Goal: Communication & Community: Answer question/provide support

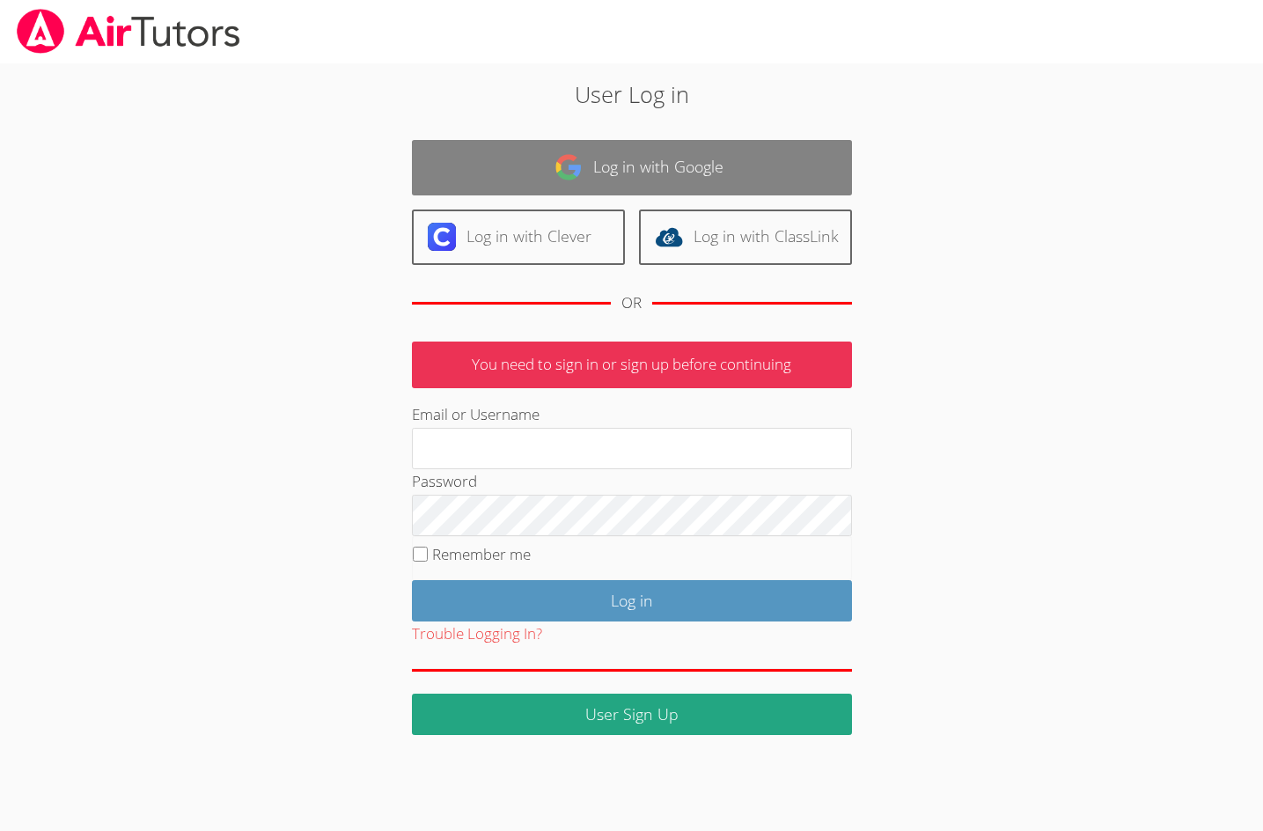
click at [518, 164] on link "Log in with Google" at bounding box center [632, 167] width 440 height 55
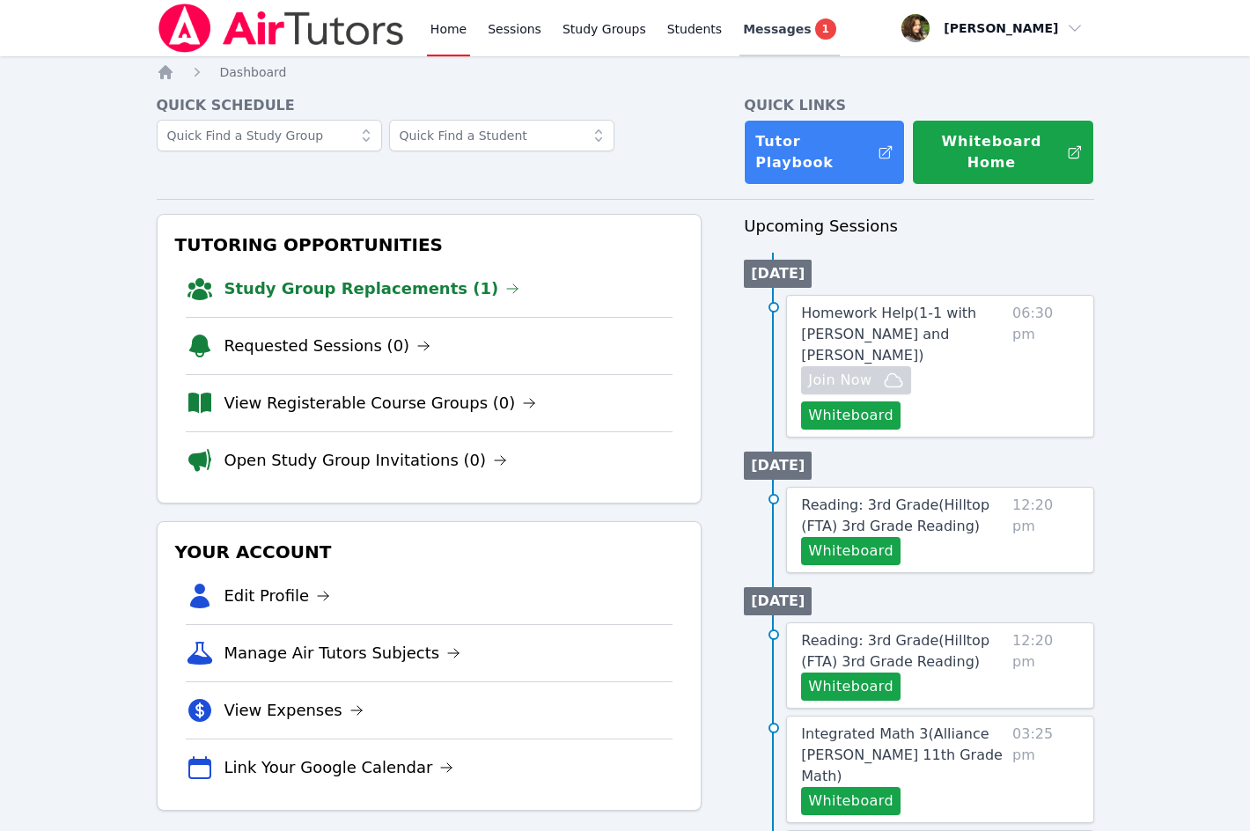
click at [758, 30] on span "Messages" at bounding box center [777, 29] width 68 height 18
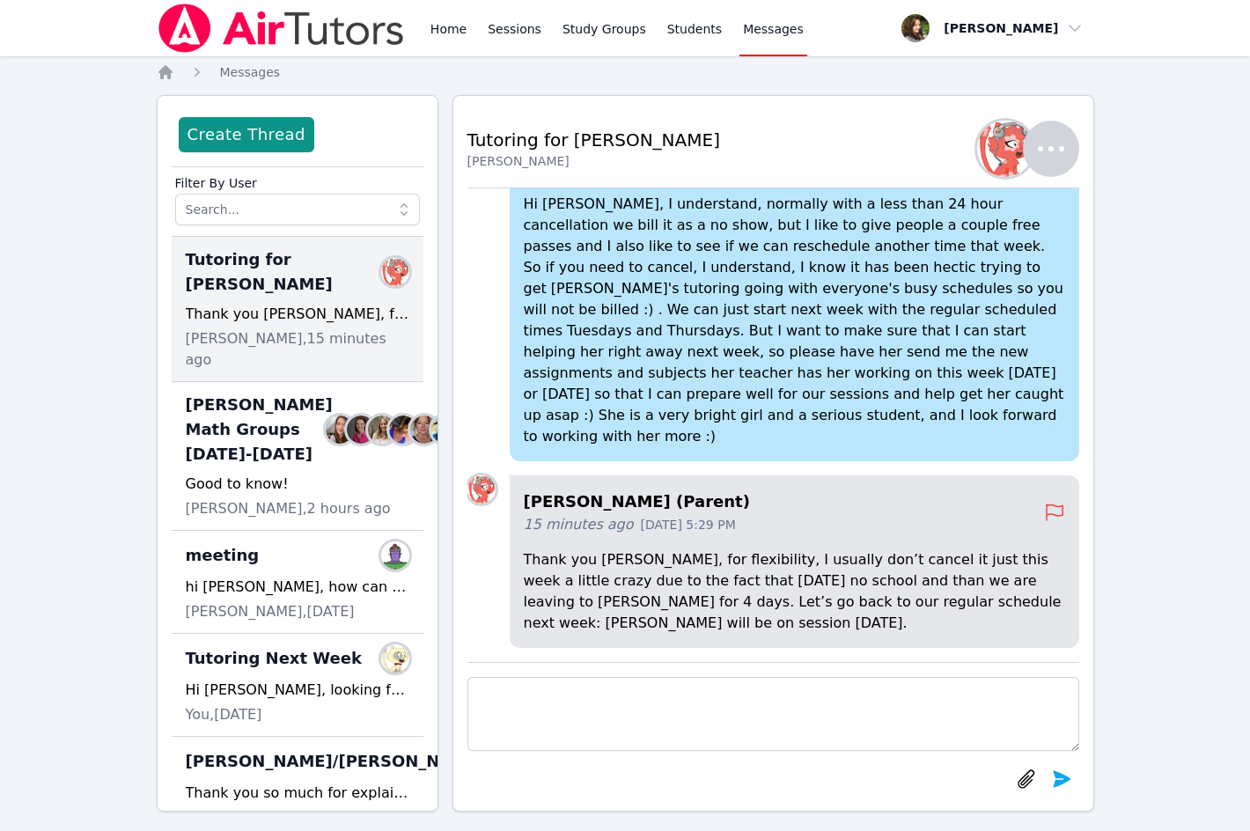
click at [692, 716] on textarea at bounding box center [773, 714] width 612 height 74
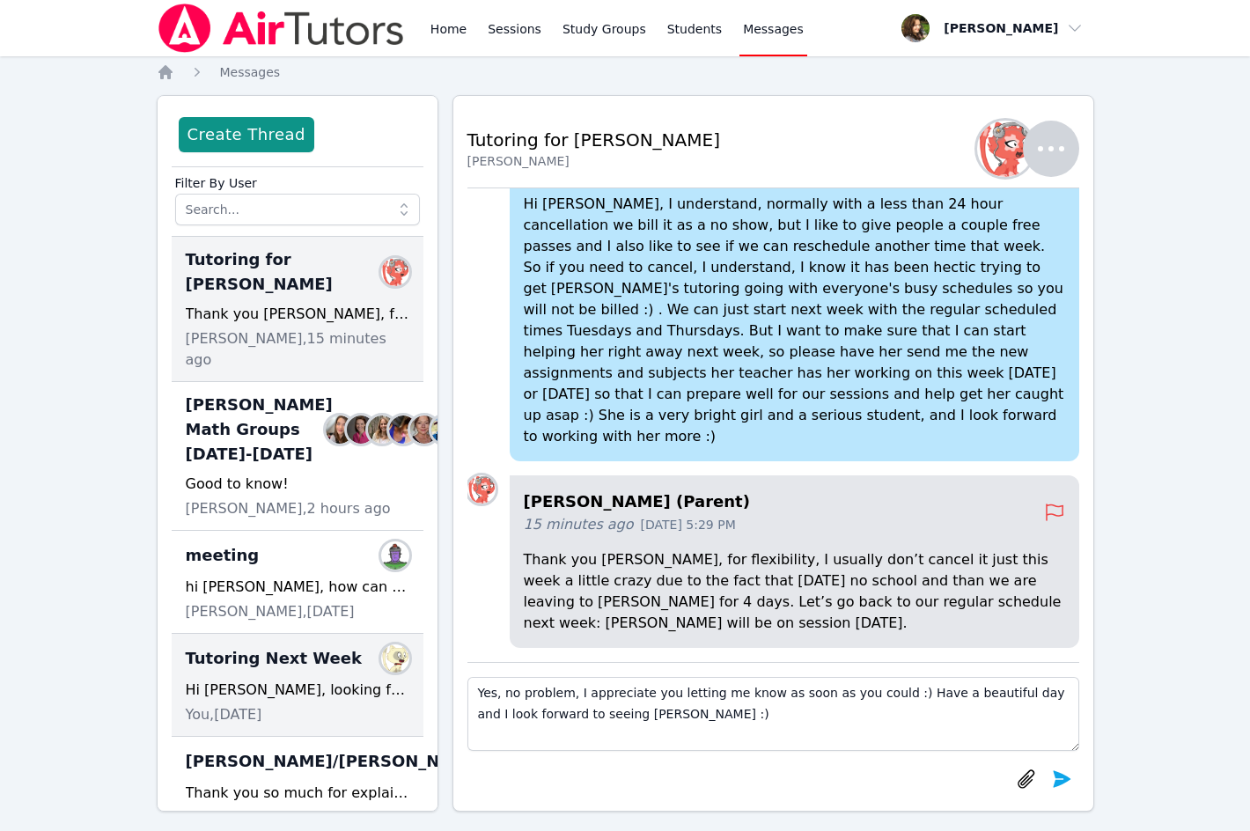
drag, startPoint x: 564, startPoint y: 694, endPoint x: 364, endPoint y: 687, distance: 199.9
click at [365, 687] on div "Create Thread Filter By User Tutoring for [PERSON_NAME] Members Thank you [PERS…" at bounding box center [625, 453] width 937 height 716
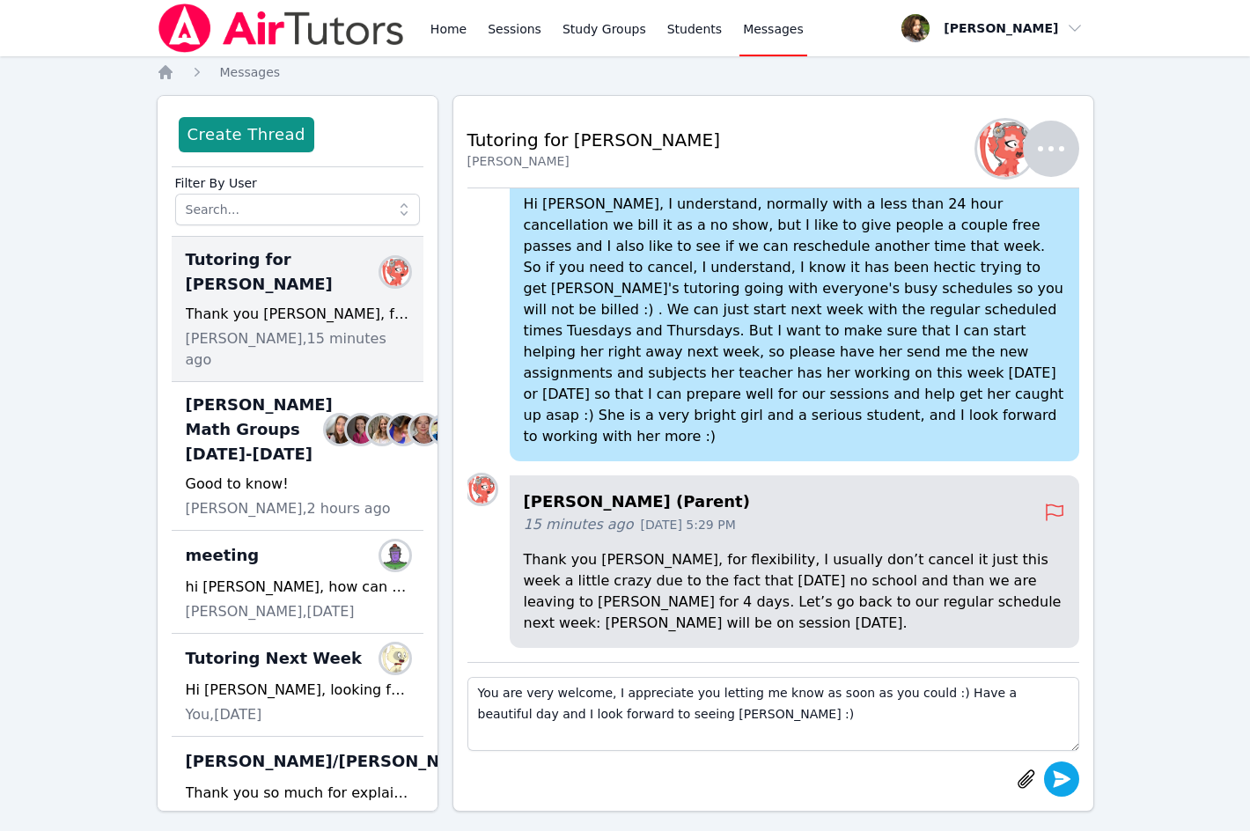
type textarea "You are very welcome, I appreciate you letting me know as soon as you could :) …"
click at [1060, 775] on icon "submit" at bounding box center [1062, 778] width 18 height 17
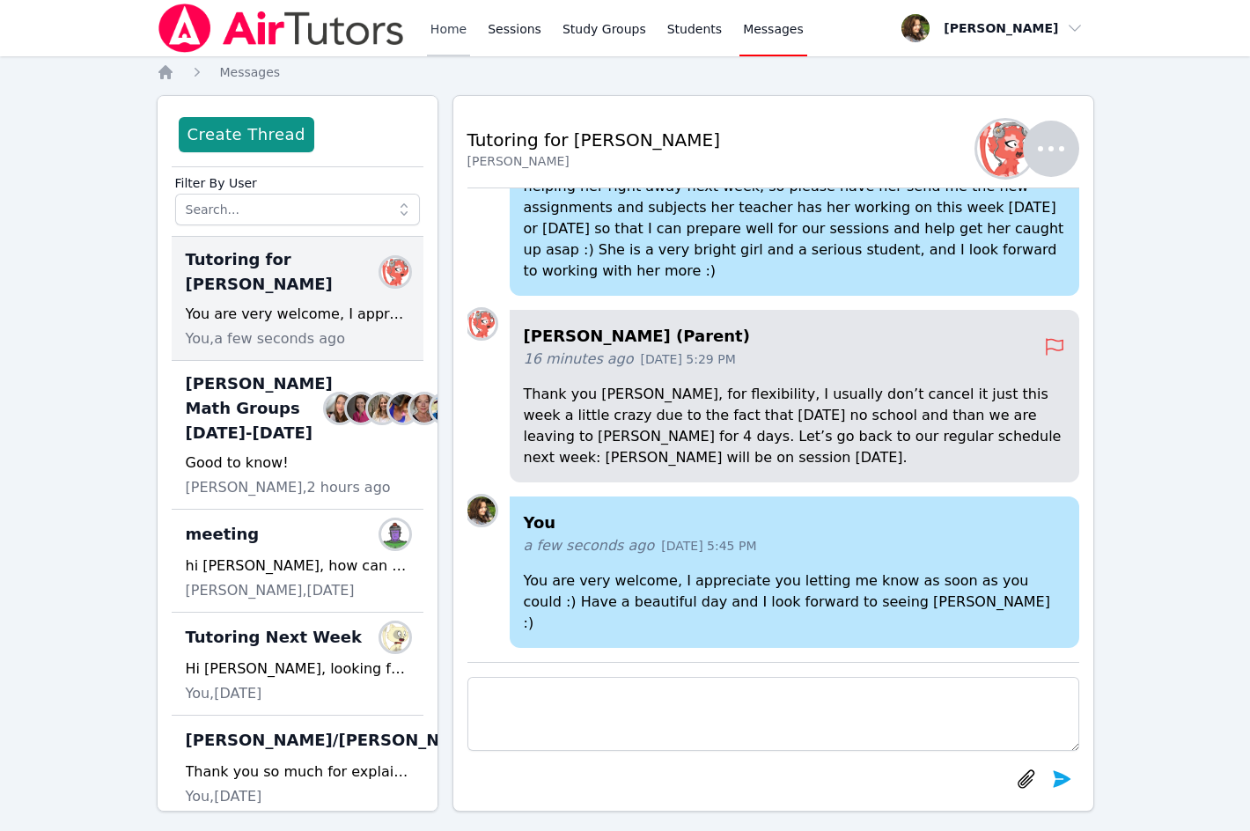
click at [464, 28] on link "Home" at bounding box center [448, 28] width 43 height 56
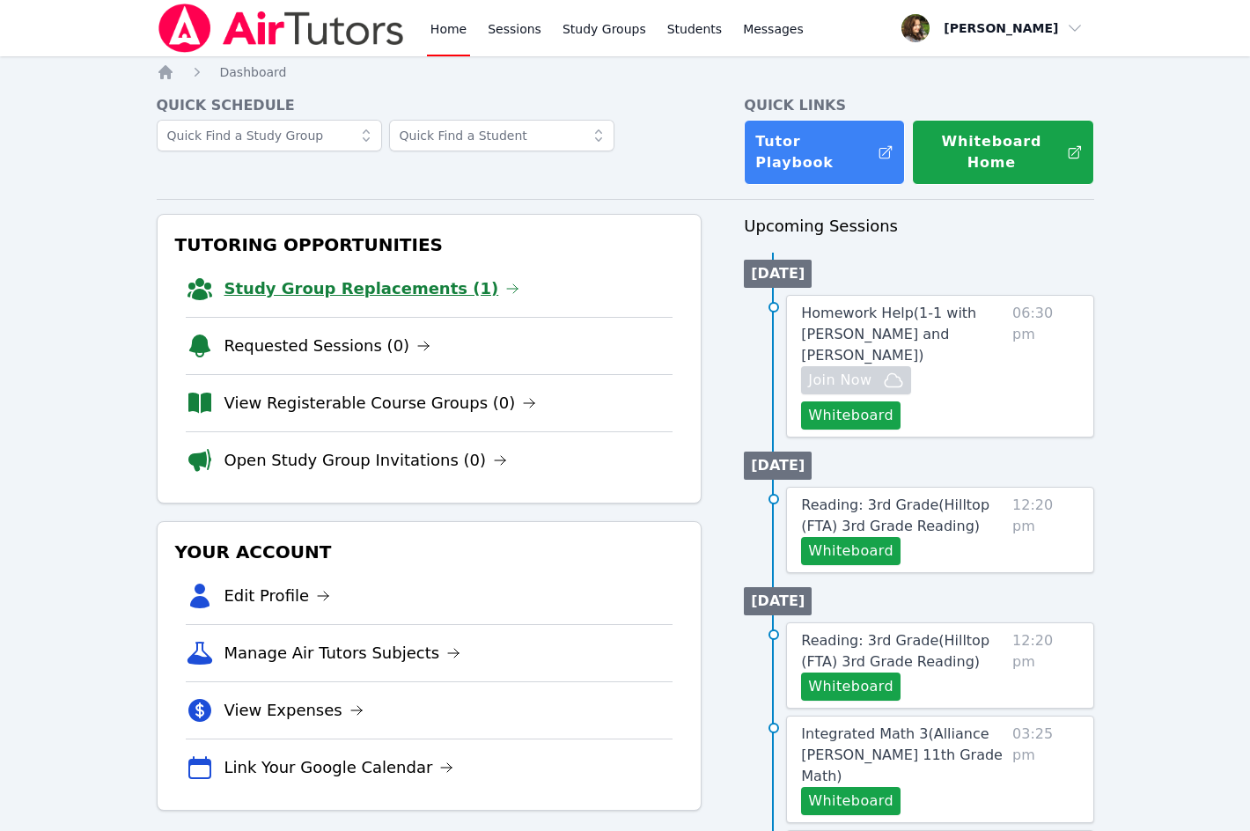
click at [399, 276] on link "Study Group Replacements (1)" at bounding box center [372, 288] width 296 height 25
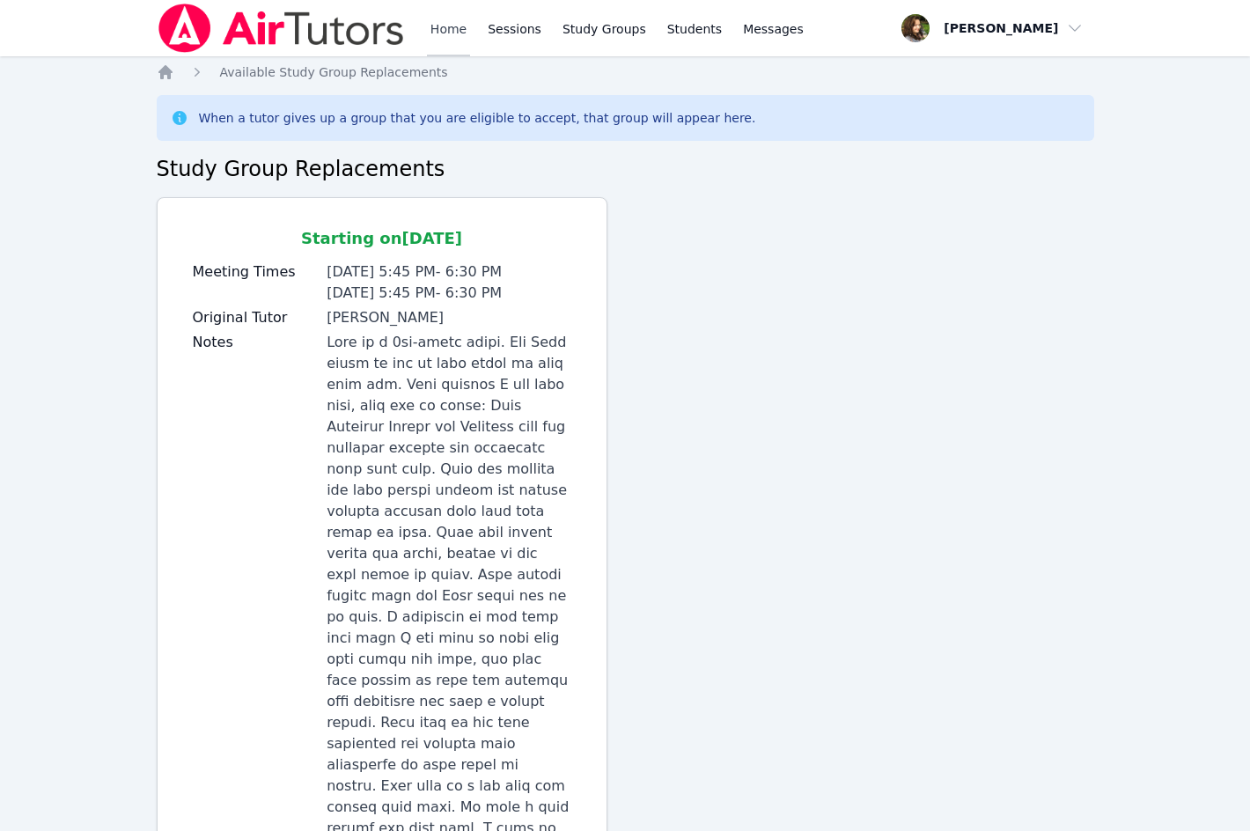
click at [438, 29] on link "Home" at bounding box center [448, 28] width 43 height 56
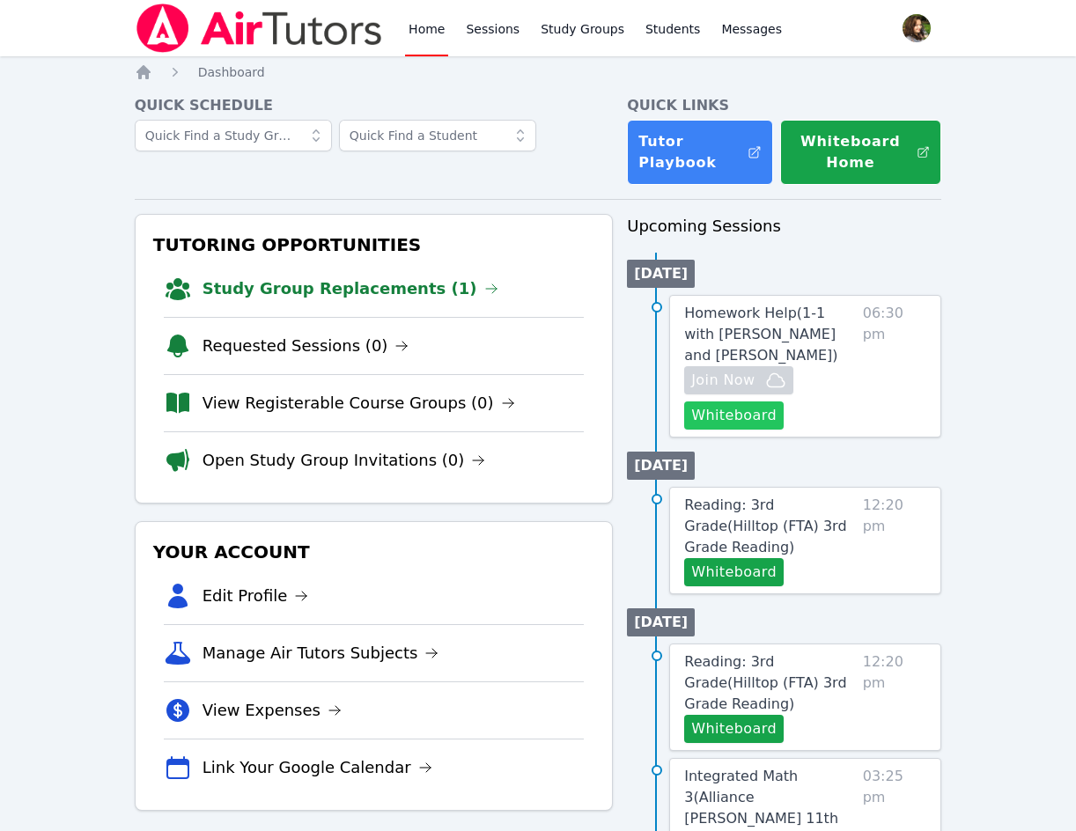
click at [745, 424] on button "Whiteboard" at bounding box center [733, 415] width 99 height 28
